Goal: Check status: Check status

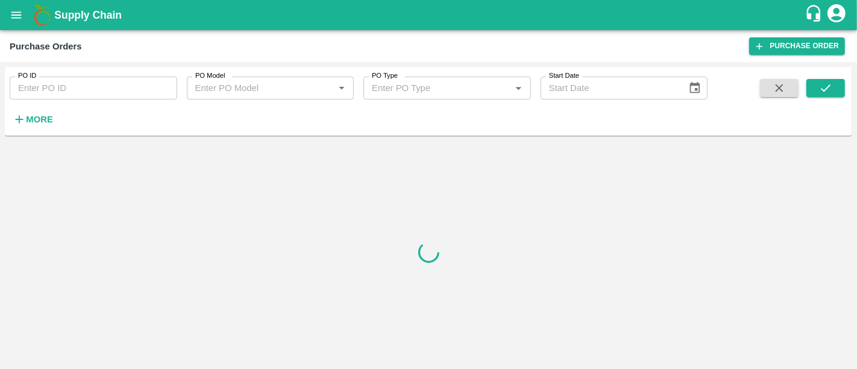
drag, startPoint x: 49, startPoint y: 115, endPoint x: 38, endPoint y: 116, distance: 11.5
click at [38, 116] on strong "More" at bounding box center [39, 120] width 27 height 10
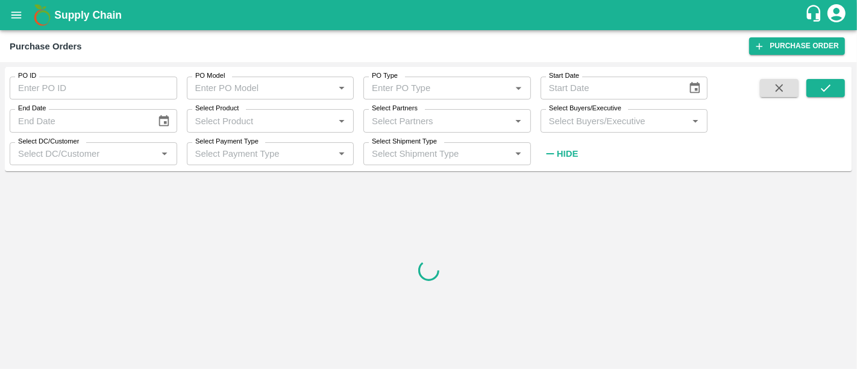
type input "DD/MM/YYYY"
click at [38, 116] on input "DD/MM/YYYY" at bounding box center [79, 120] width 138 height 23
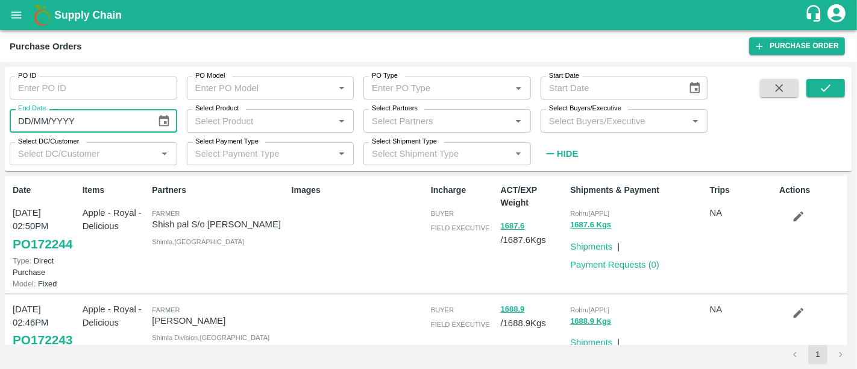
click at [451, 130] on div "Select Partners   *" at bounding box center [447, 120] width 168 height 23
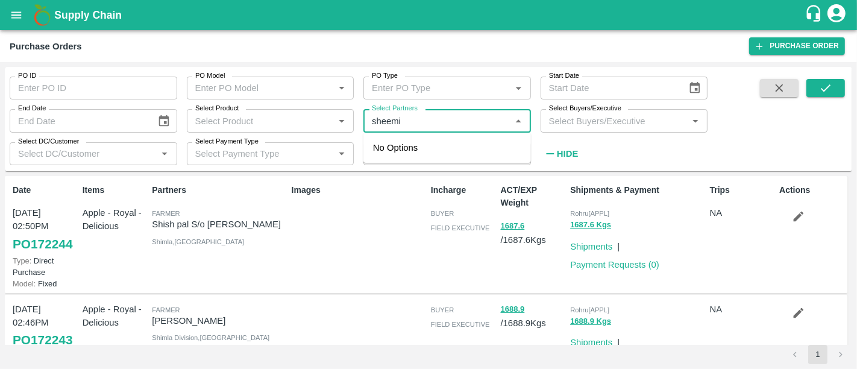
type input "sheemit"
click at [445, 148] on div "Sheemit Agro Fresh-, Vadodara-9824408886" at bounding box center [464, 154] width 115 height 27
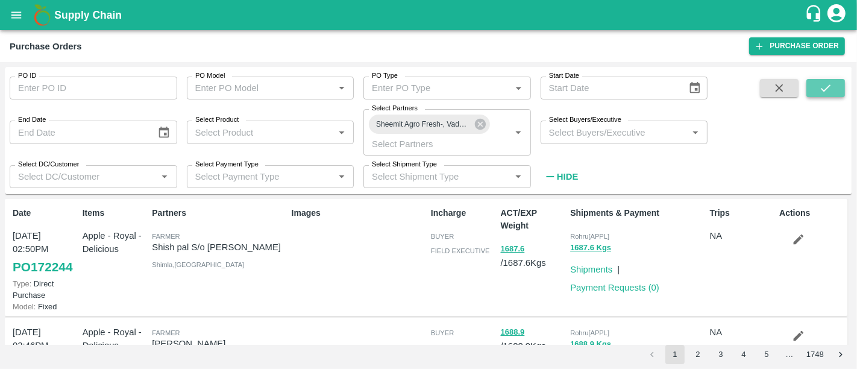
click at [812, 83] on button "submit" at bounding box center [825, 88] width 39 height 18
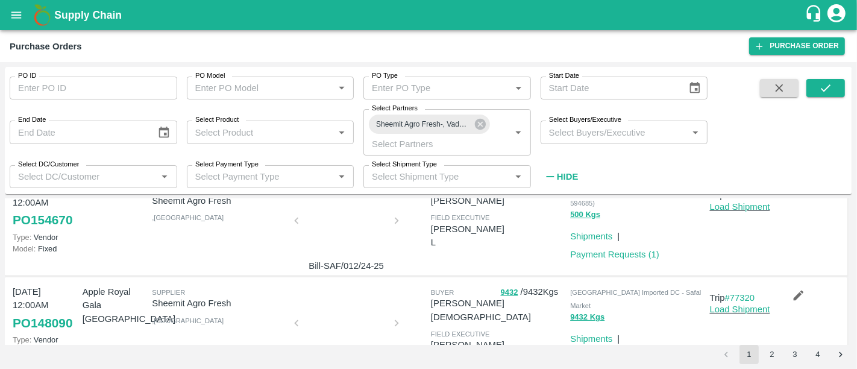
scroll to position [257, 0]
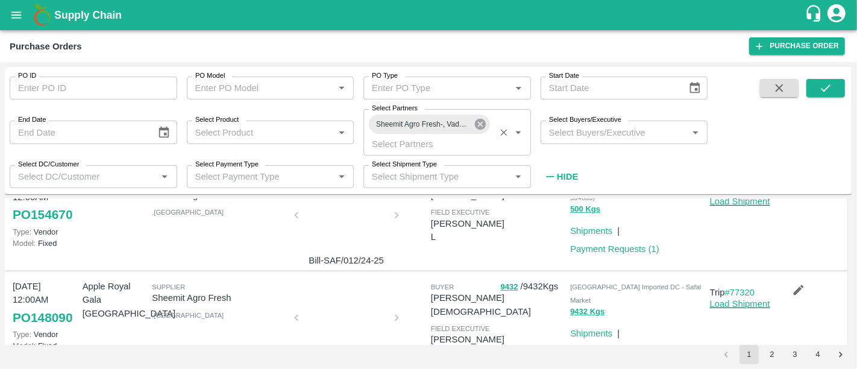
click at [475, 128] on icon at bounding box center [480, 124] width 13 height 13
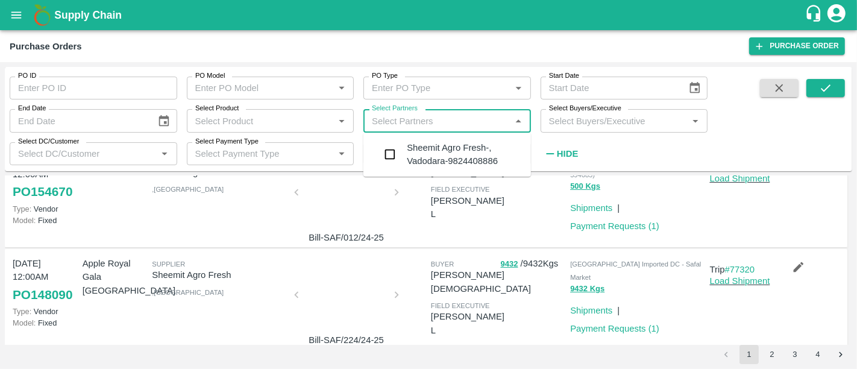
click at [475, 128] on input "Select Partners" at bounding box center [437, 121] width 140 height 16
type input "63ide"
click at [456, 156] on div "63IDEAS INFOLABS PRIVATE LIMITED-, -7208746994" at bounding box center [464, 161] width 115 height 40
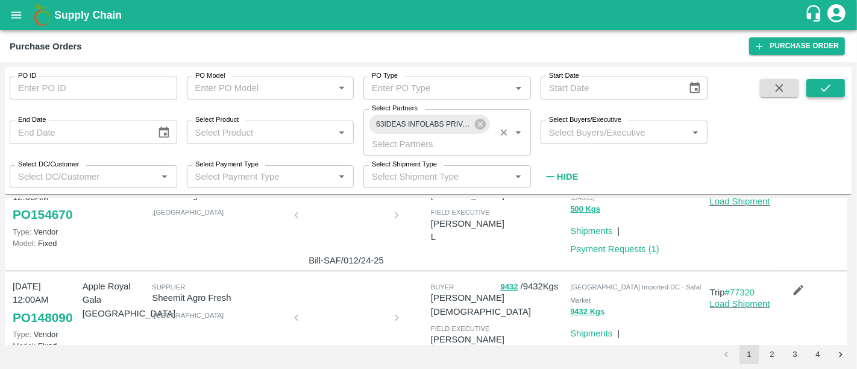
drag, startPoint x: 830, startPoint y: 98, endPoint x: 832, endPoint y: 90, distance: 7.6
click at [832, 90] on span at bounding box center [825, 133] width 39 height 108
click at [832, 90] on button "submit" at bounding box center [825, 88] width 39 height 18
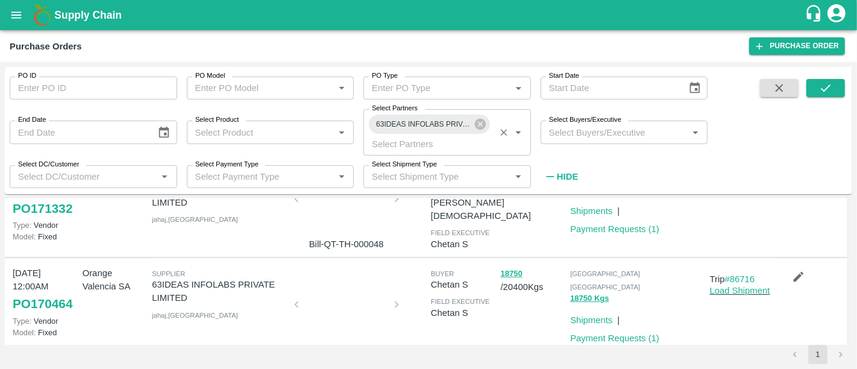
scroll to position [61, 0]
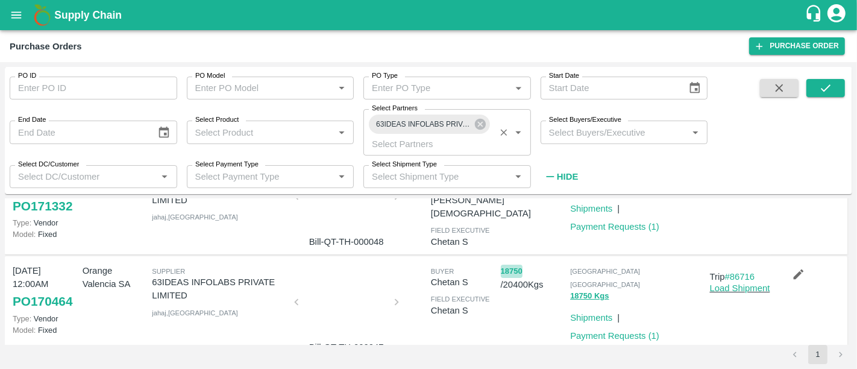
click at [516, 272] on button "18750" at bounding box center [512, 272] width 22 height 14
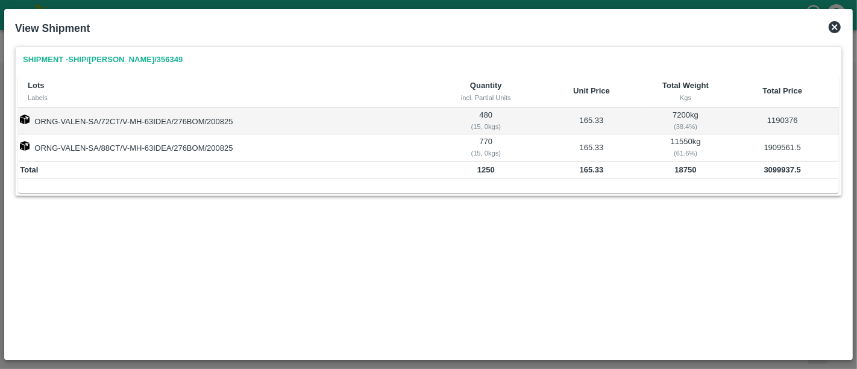
click at [828, 28] on icon at bounding box center [834, 27] width 14 height 14
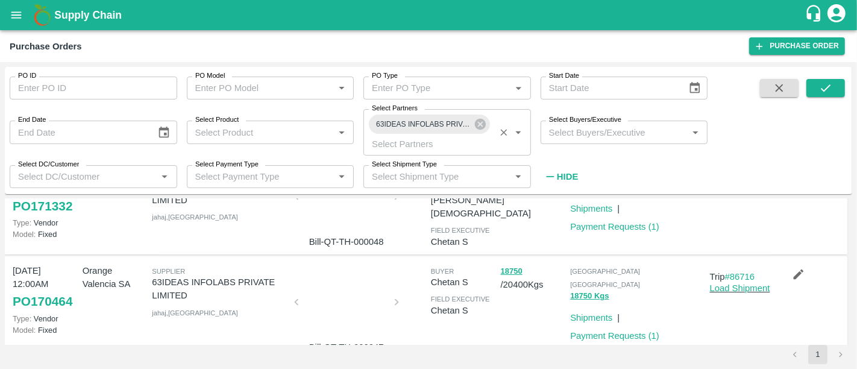
click at [366, 329] on div at bounding box center [346, 306] width 90 height 64
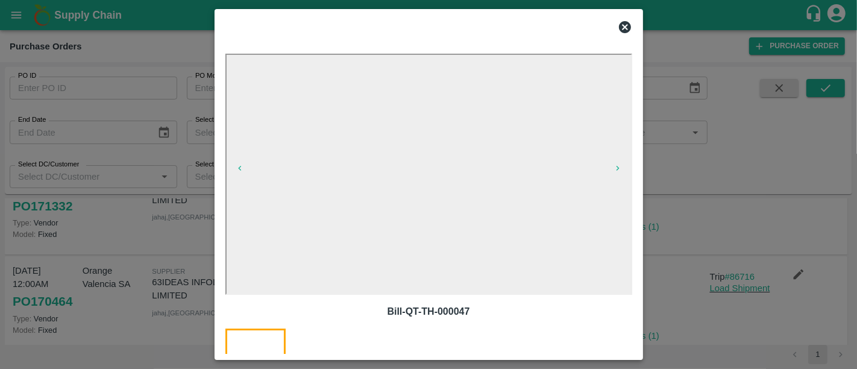
click at [692, 269] on div at bounding box center [428, 184] width 857 height 369
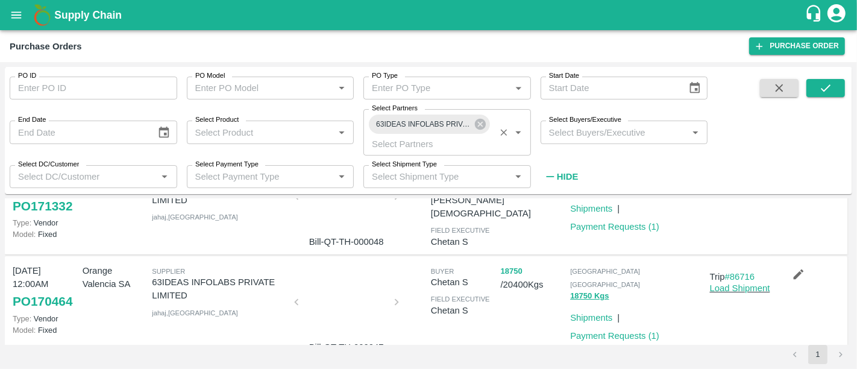
click at [513, 275] on button "18750" at bounding box center [512, 272] width 22 height 14
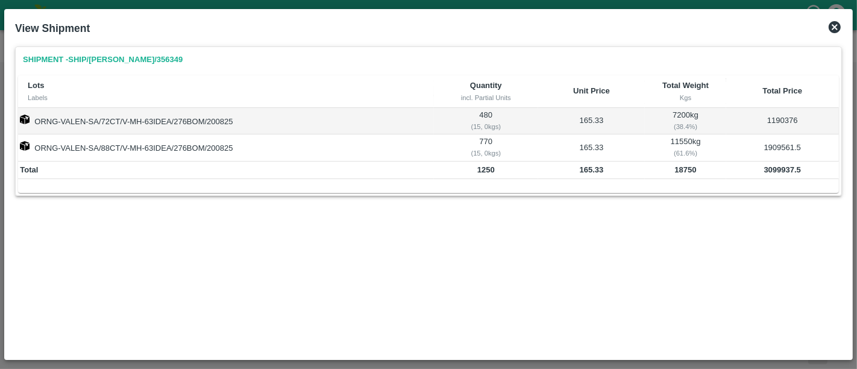
click at [832, 28] on icon at bounding box center [835, 27] width 12 height 12
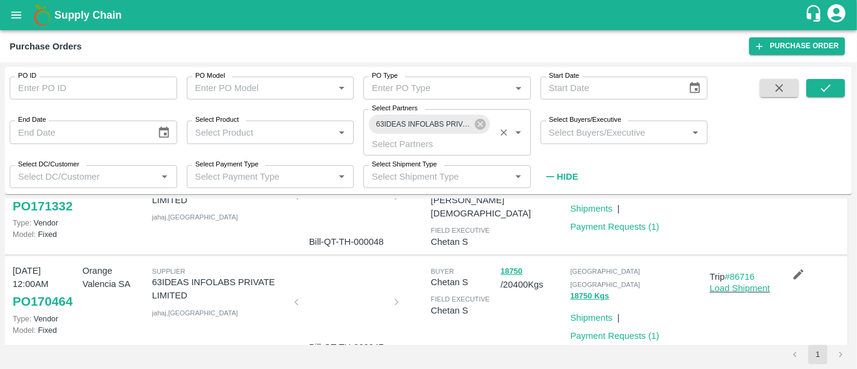
click at [366, 292] on div at bounding box center [346, 306] width 90 height 64
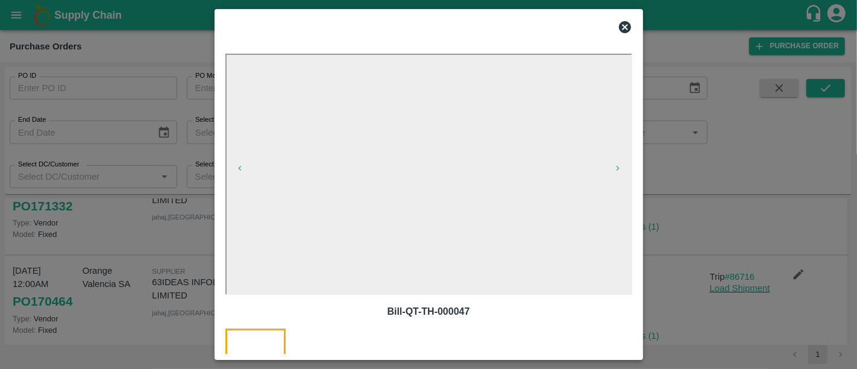
click at [776, 221] on div at bounding box center [428, 184] width 857 height 369
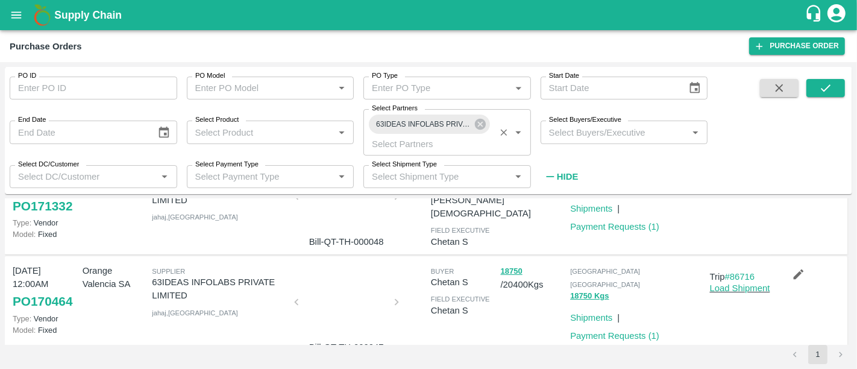
scroll to position [0, 0]
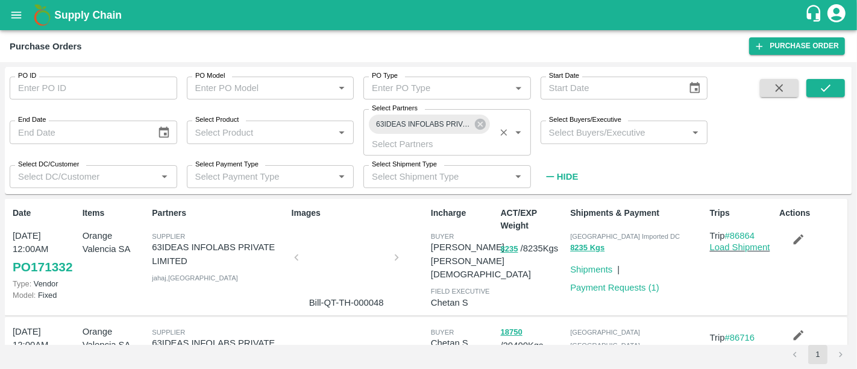
click at [103, 16] on b "Supply Chain" at bounding box center [87, 15] width 67 height 12
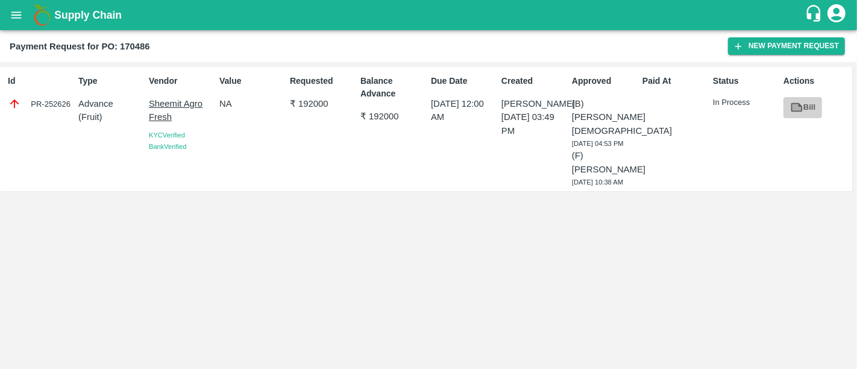
click at [813, 111] on link "Bill" at bounding box center [802, 107] width 39 height 21
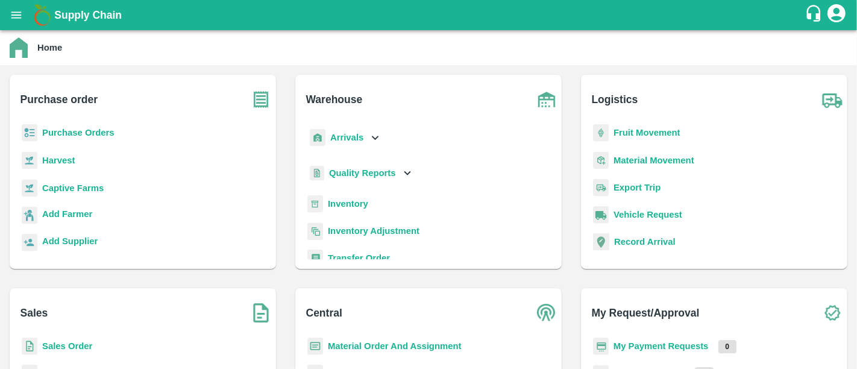
click at [677, 348] on p "My Payment Requests" at bounding box center [661, 345] width 95 height 13
click at [677, 348] on b "My Payment Requests" at bounding box center [661, 346] width 95 height 10
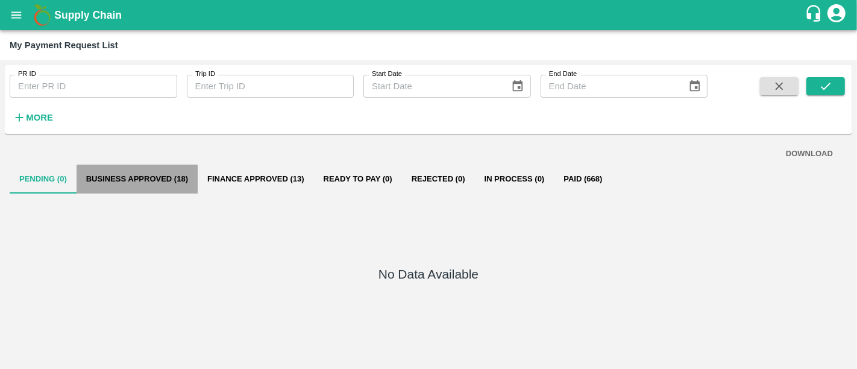
click at [133, 169] on button "Business Approved (18)" at bounding box center [137, 179] width 121 height 29
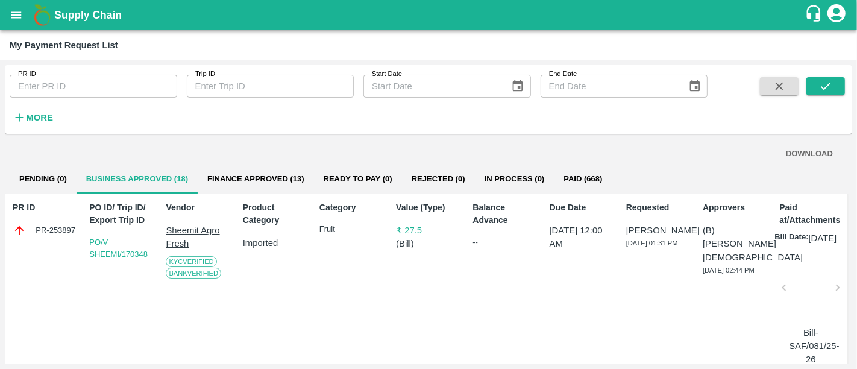
drag, startPoint x: 75, startPoint y: 235, endPoint x: 50, endPoint y: 230, distance: 25.2
click at [50, 230] on div "PR-253897" at bounding box center [45, 230] width 65 height 13
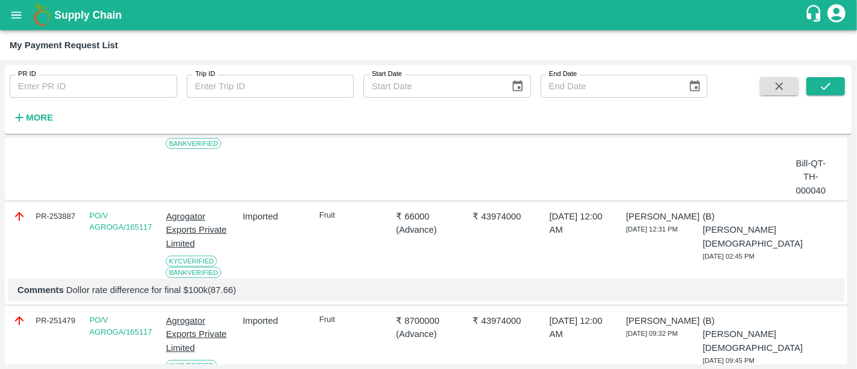
scroll to position [316, 0]
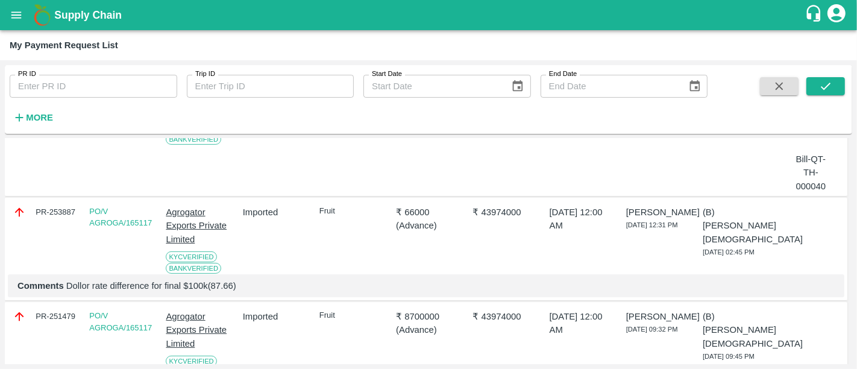
click at [50, 219] on div "PR-253887" at bounding box center [45, 212] width 65 height 13
copy div "PR-253887"
drag, startPoint x: 245, startPoint y: 311, endPoint x: 65, endPoint y: 316, distance: 179.7
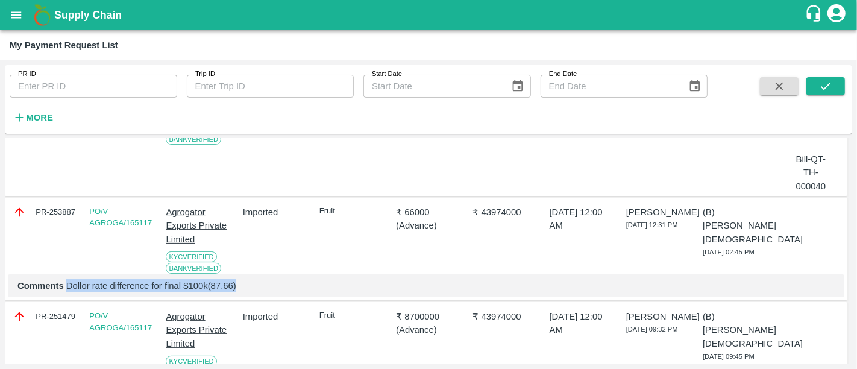
click at [65, 297] on div "Comments Dollor rate difference for final $100k(87.66)" at bounding box center [426, 285] width 836 height 23
copy p "Dollor rate difference for final $100k(87.66)"
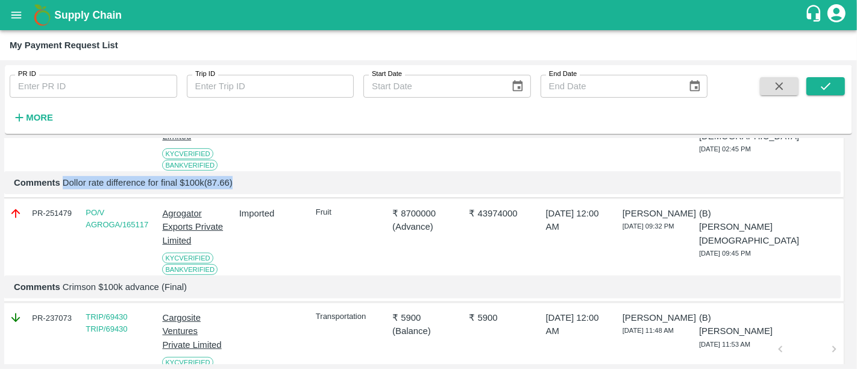
scroll to position [465, 5]
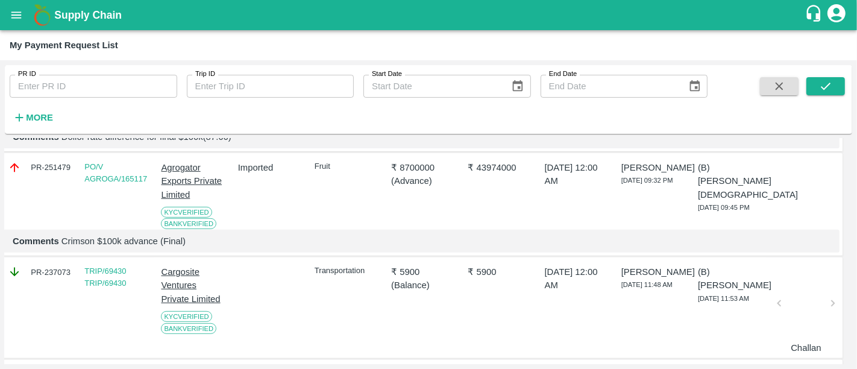
click at [418, 174] on p "₹ 8700000" at bounding box center [423, 167] width 65 height 13
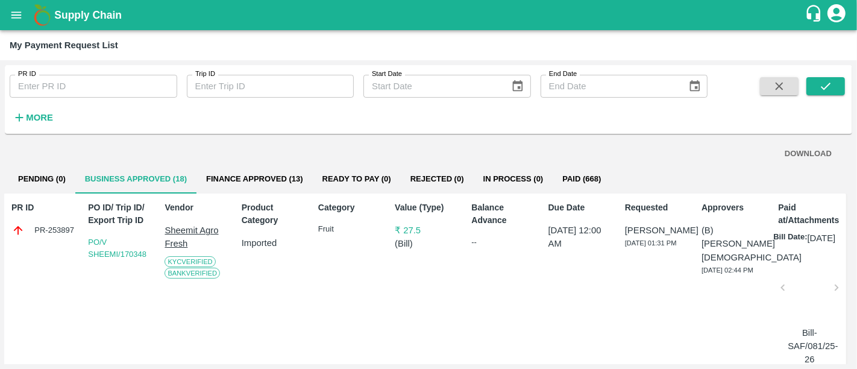
scroll to position [0, 5]
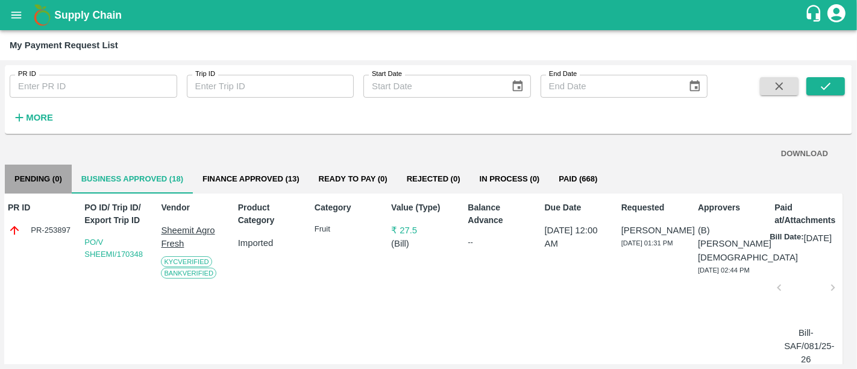
click at [45, 168] on button "Pending (0)" at bounding box center [38, 179] width 67 height 29
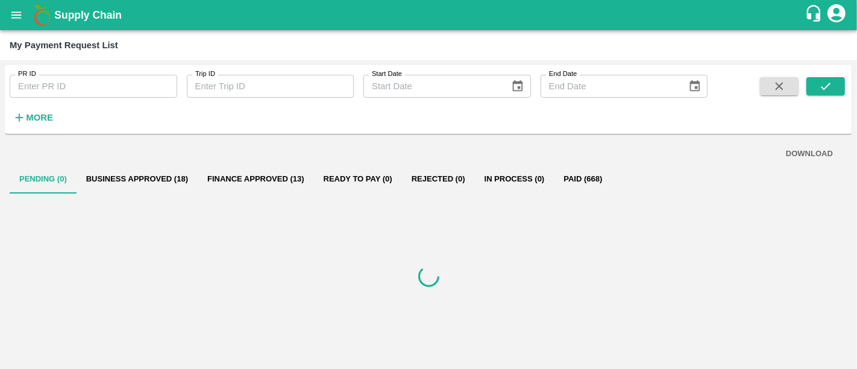
scroll to position [0, 0]
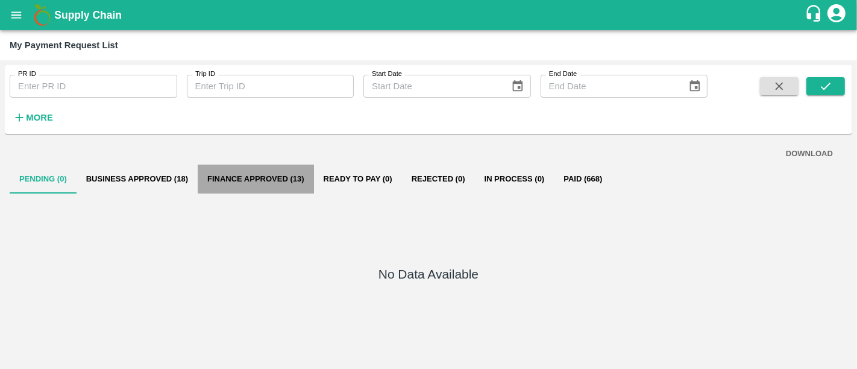
click at [260, 184] on button "Finance Approved (13)" at bounding box center [256, 179] width 116 height 29
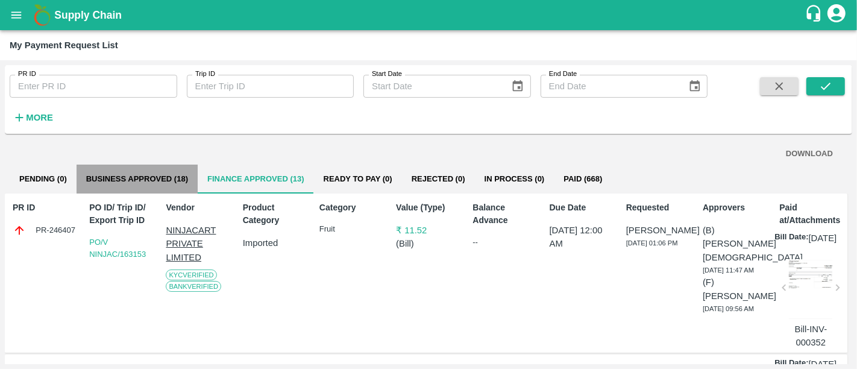
click at [176, 185] on button "Business Approved (18)" at bounding box center [137, 179] width 121 height 29
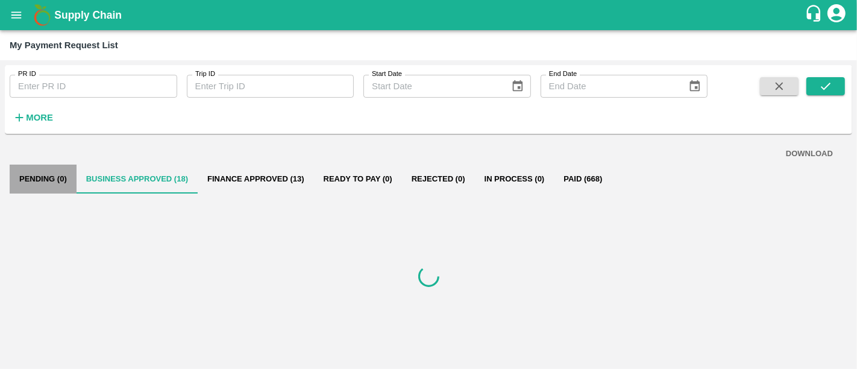
click at [56, 180] on button "Pending (0)" at bounding box center [43, 179] width 67 height 29
